Goal: Book appointment/travel/reservation

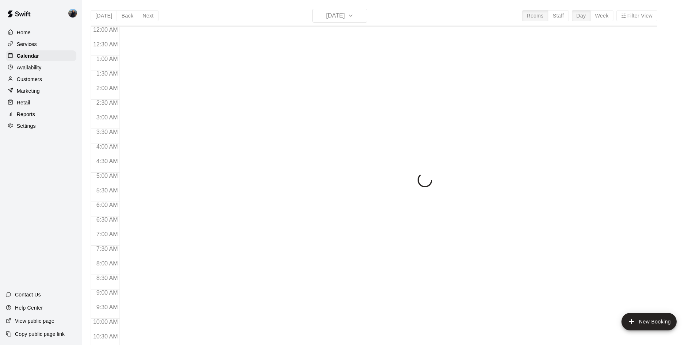
scroll to position [375, 0]
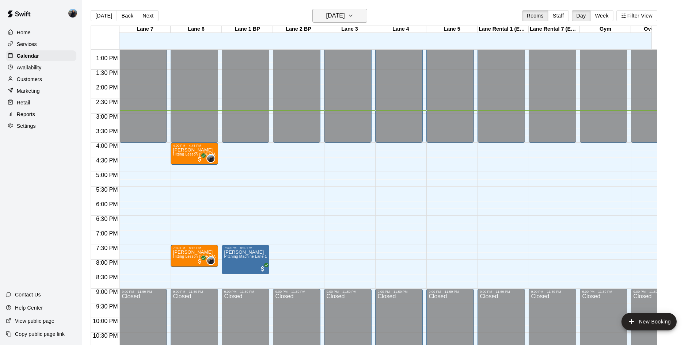
click at [354, 13] on icon "button" at bounding box center [351, 15] width 6 height 9
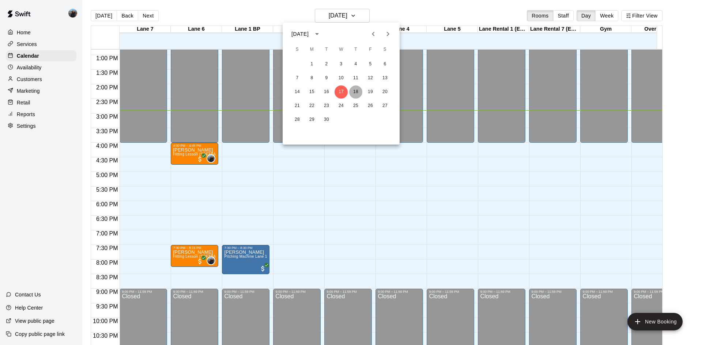
click at [354, 93] on button "18" at bounding box center [355, 92] width 13 height 13
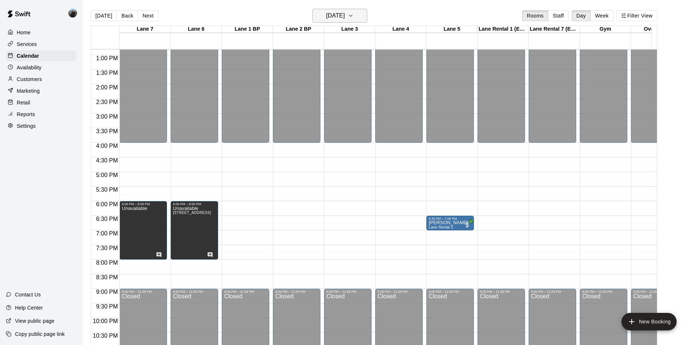
click at [367, 18] on button "[DATE]" at bounding box center [339, 16] width 55 height 14
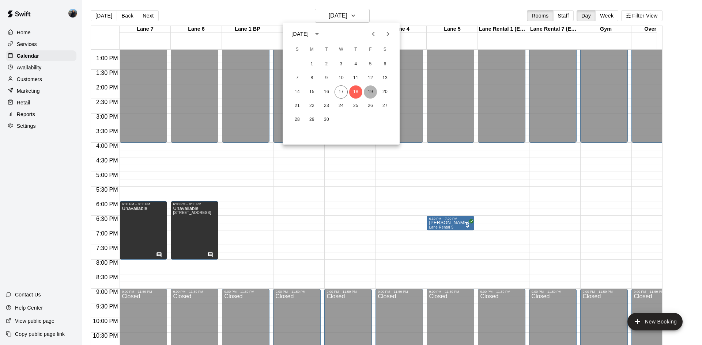
click at [371, 87] on button "19" at bounding box center [370, 92] width 13 height 13
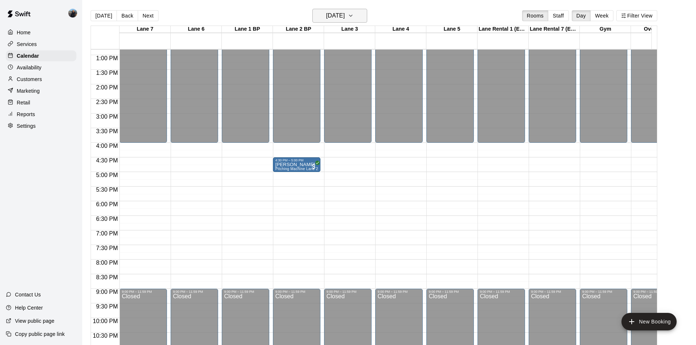
click at [354, 12] on icon "button" at bounding box center [351, 15] width 6 height 9
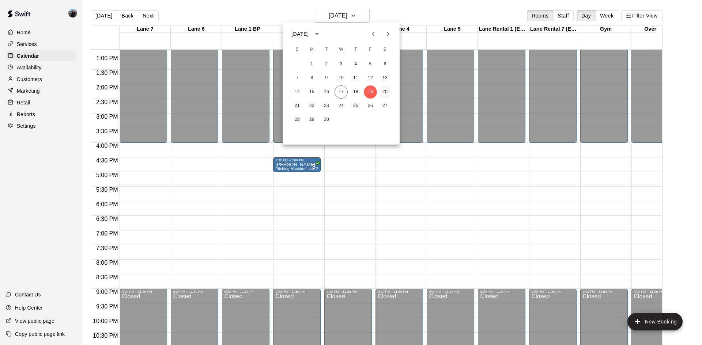
click at [390, 94] on button "20" at bounding box center [384, 92] width 13 height 13
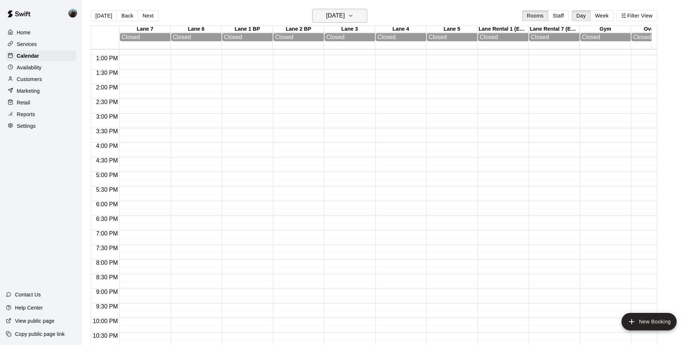
click at [354, 19] on icon "button" at bounding box center [351, 15] width 6 height 9
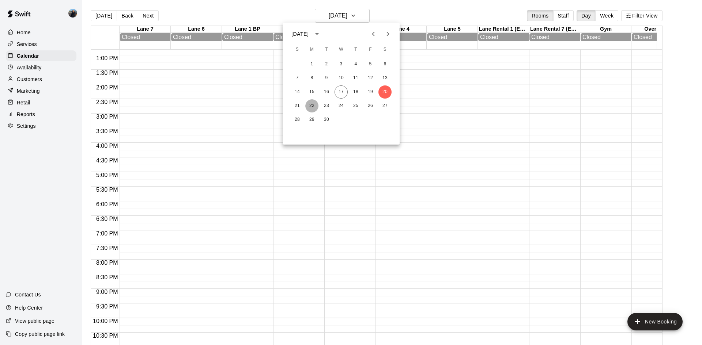
click at [318, 105] on button "22" at bounding box center [311, 105] width 13 height 13
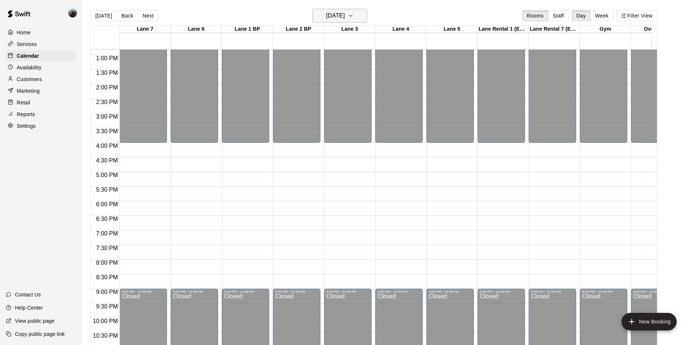
click at [367, 10] on button "[DATE]" at bounding box center [339, 16] width 55 height 14
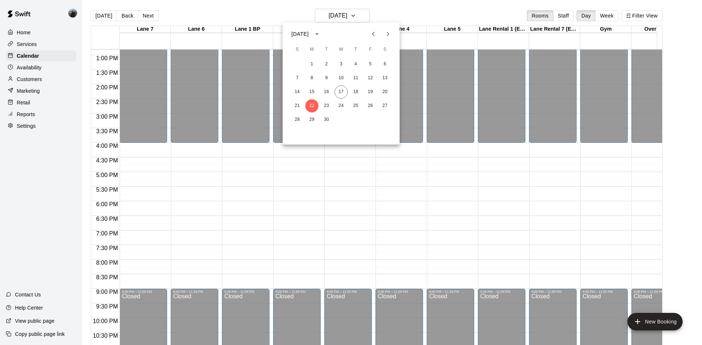
click at [385, 34] on icon "Next month" at bounding box center [387, 34] width 9 height 9
click at [354, 67] on button "2" at bounding box center [355, 64] width 13 height 13
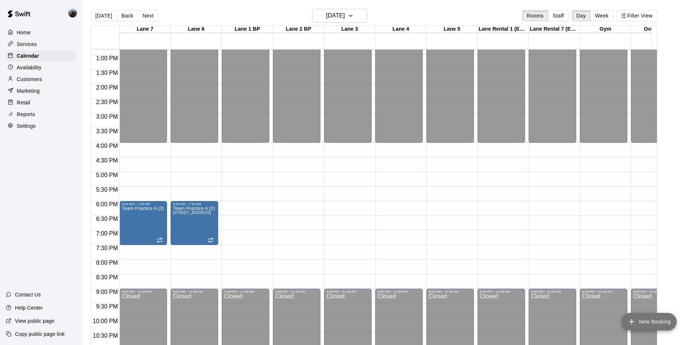
click at [642, 320] on button "New Booking" at bounding box center [649, 322] width 55 height 18
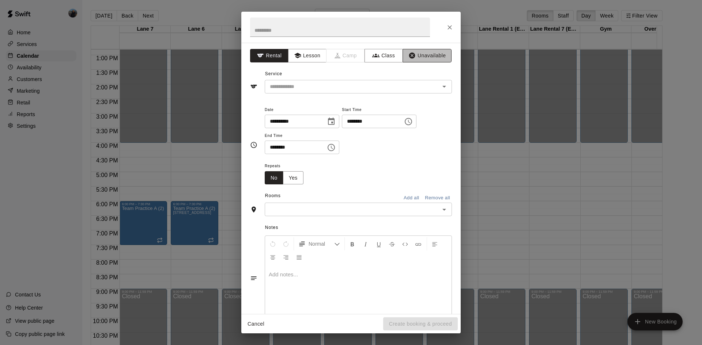
click at [423, 54] on button "Unavailable" at bounding box center [426, 56] width 49 height 14
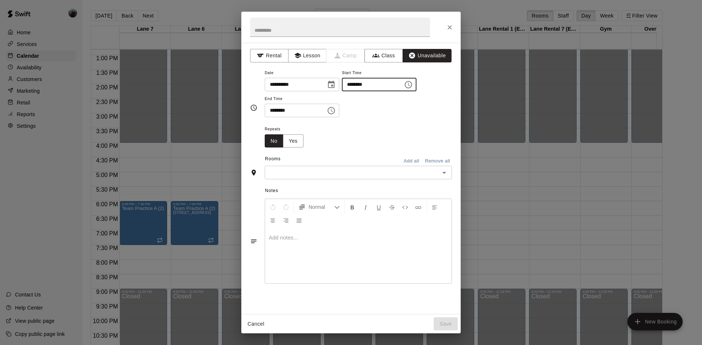
click at [356, 86] on input "********" at bounding box center [370, 85] width 56 height 14
type input "********"
click at [272, 109] on input "********" at bounding box center [293, 111] width 56 height 14
type input "********"
click at [296, 142] on button "Yes" at bounding box center [293, 141] width 20 height 14
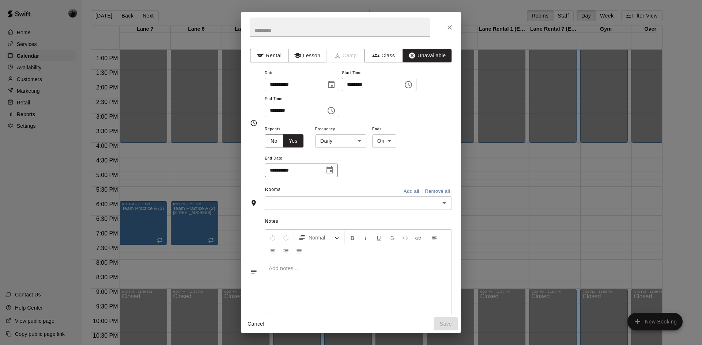
click at [333, 138] on body "Home Services Calendar Availability Customers Marketing Retail Reports Settings…" at bounding box center [351, 178] width 702 height 357
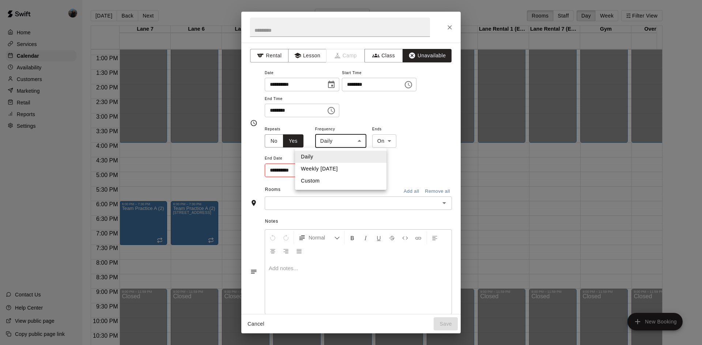
click at [326, 171] on li "Weekly [DATE]" at bounding box center [340, 169] width 91 height 12
type input "******"
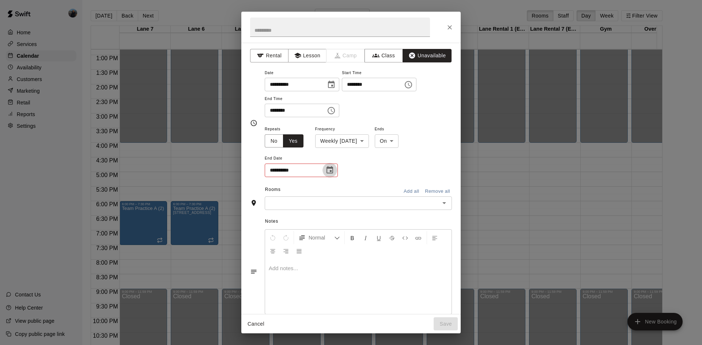
click at [332, 168] on icon "Choose date" at bounding box center [329, 169] width 7 height 7
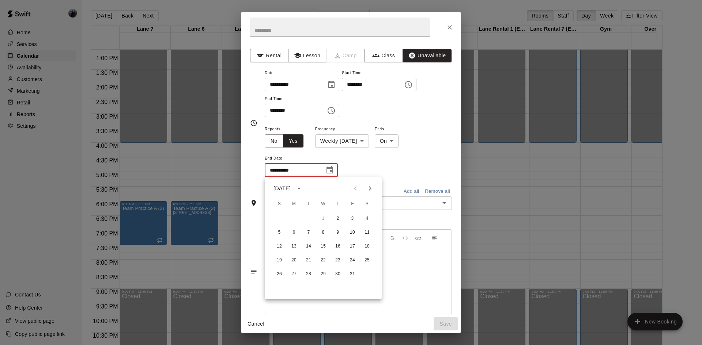
click at [375, 186] on button "Next month" at bounding box center [369, 188] width 15 height 15
click at [334, 257] on button "20" at bounding box center [337, 260] width 13 height 13
type input "**********"
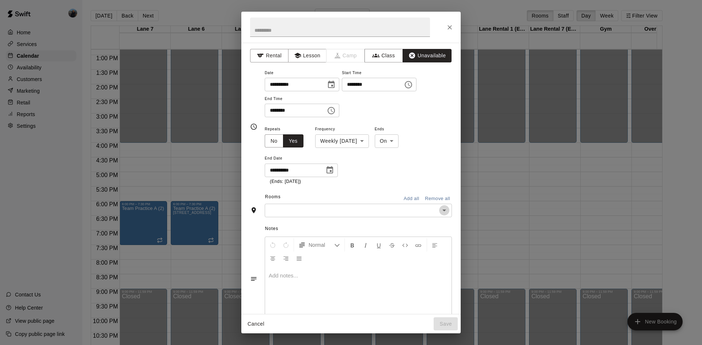
click at [441, 214] on icon "Open" at bounding box center [444, 210] width 9 height 9
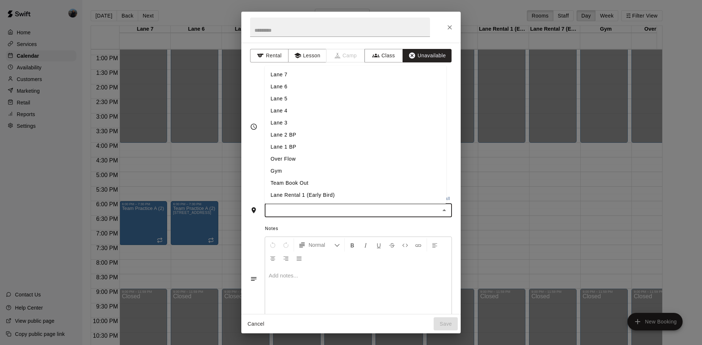
click at [287, 81] on li "Lane 6" at bounding box center [356, 87] width 182 height 12
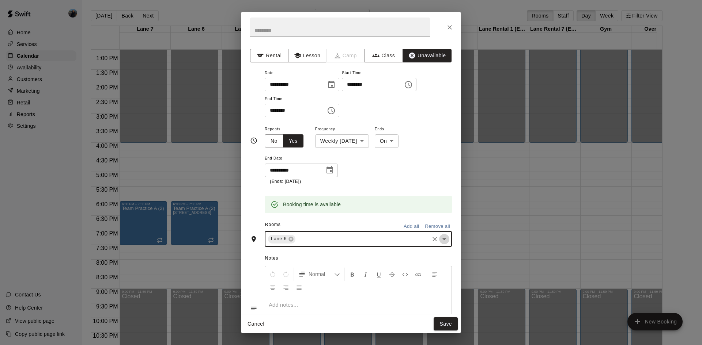
click at [443, 241] on button "Open" at bounding box center [444, 239] width 10 height 10
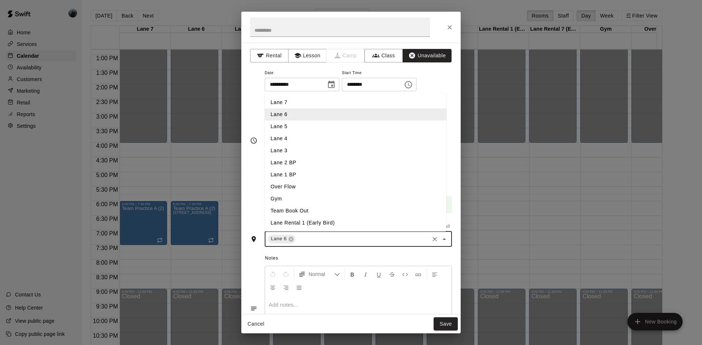
click at [287, 105] on li "Lane 7" at bounding box center [356, 102] width 182 height 12
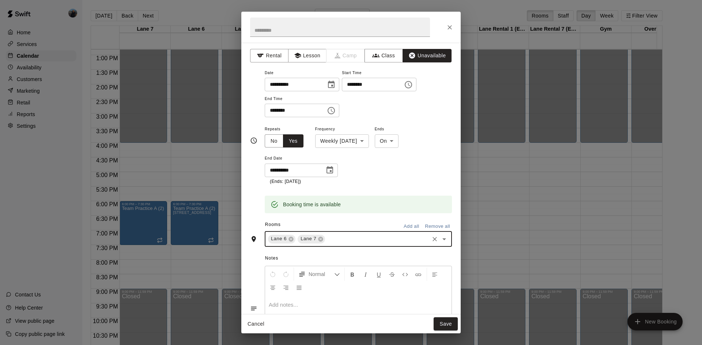
click at [289, 302] on p at bounding box center [358, 304] width 179 height 7
click at [448, 327] on button "Save" at bounding box center [445, 325] width 24 height 14
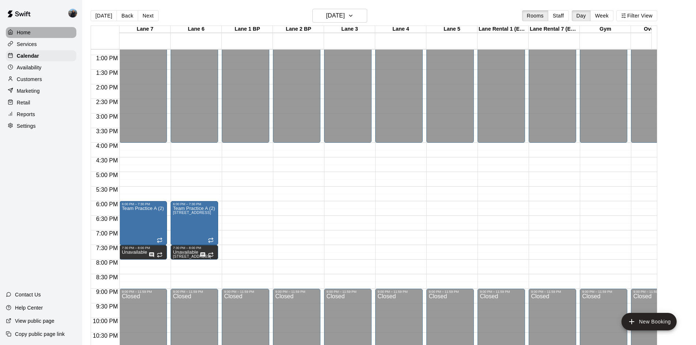
click at [29, 33] on p "Home" at bounding box center [24, 32] width 14 height 7
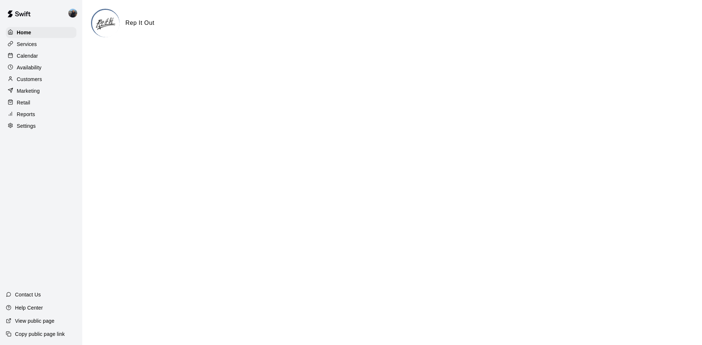
click at [24, 56] on p "Calendar" at bounding box center [27, 55] width 21 height 7
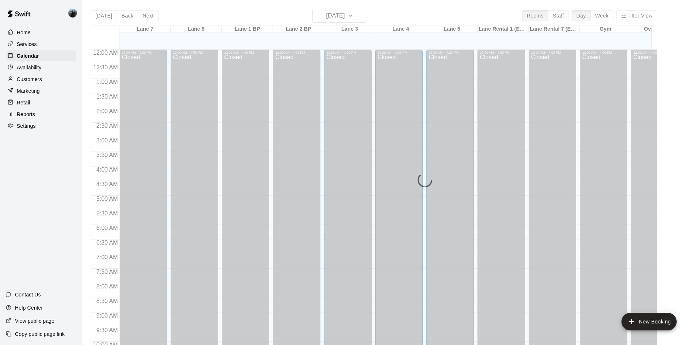
scroll to position [375, 0]
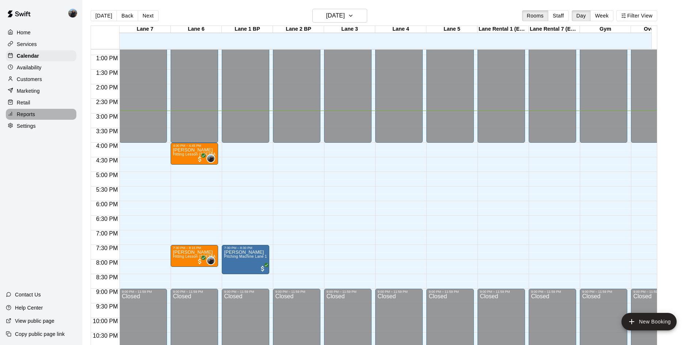
click at [37, 116] on div "Reports" at bounding box center [41, 114] width 71 height 11
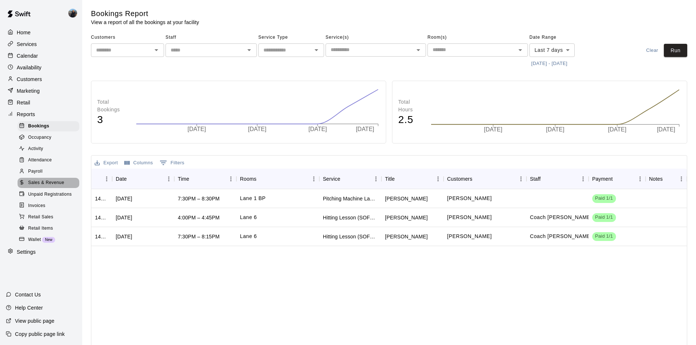
click at [54, 187] on span "Sales & Revenue" at bounding box center [46, 182] width 36 height 7
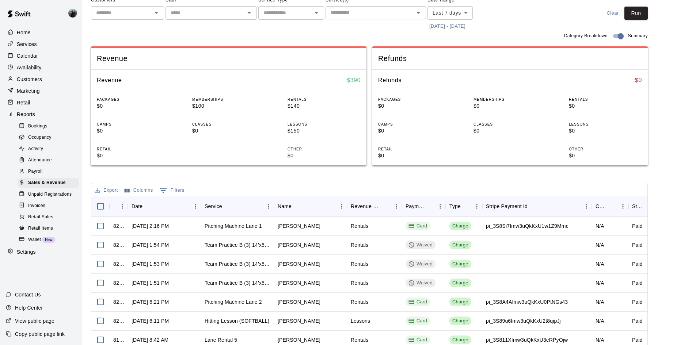
scroll to position [11, 0]
